Goal: Information Seeking & Learning: Learn about a topic

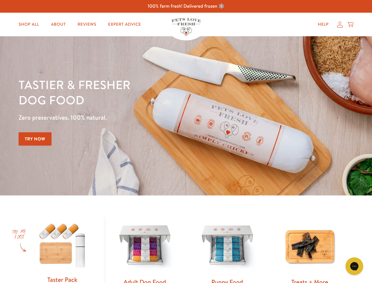
click at [186, 142] on div "Tastier & fresher dog food Zero preservatives. 100% natural. Try Now" at bounding box center [130, 116] width 223 height 78
click at [355, 266] on icon "Gorgias live chat" at bounding box center [355, 266] width 6 height 6
